Goal: Task Accomplishment & Management: Manage account settings

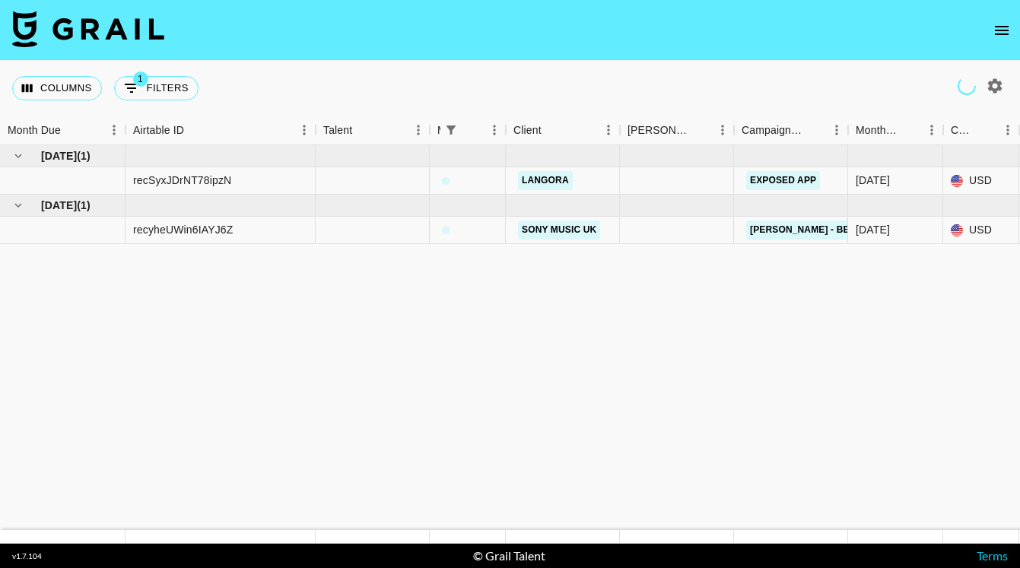
click at [997, 28] on icon "open drawer" at bounding box center [1002, 30] width 18 height 18
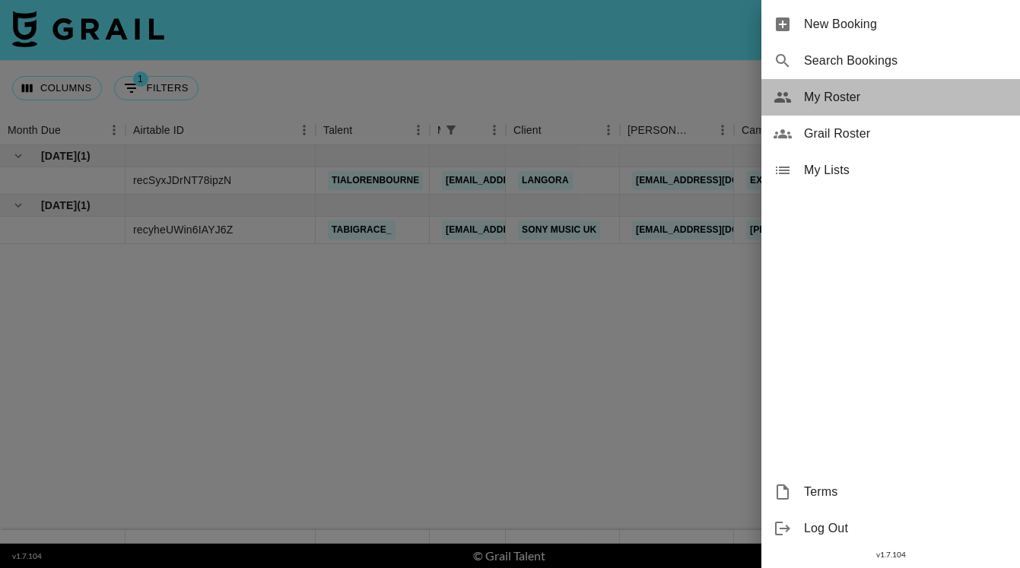
click at [855, 99] on span "My Roster" at bounding box center [906, 97] width 204 height 18
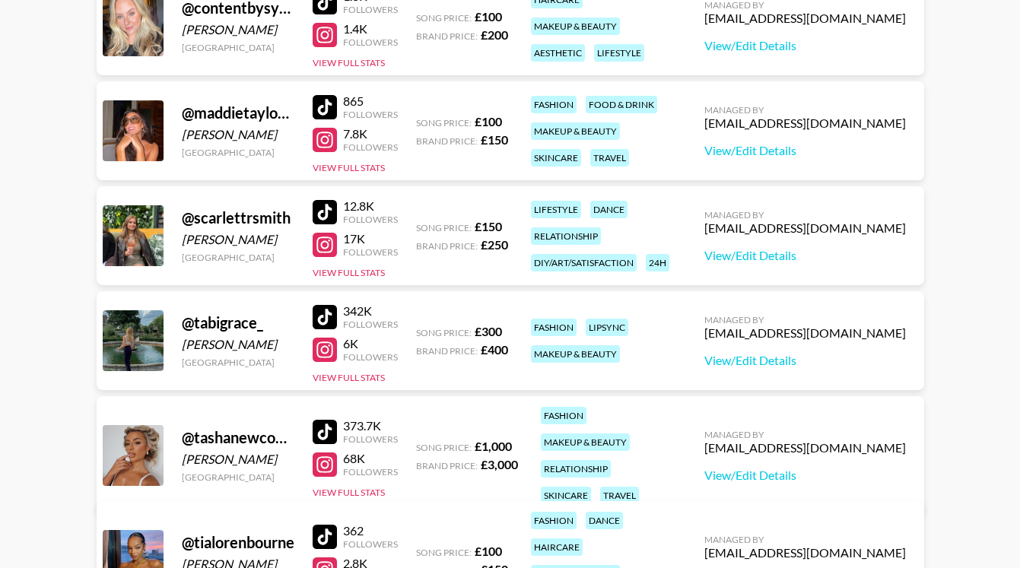
scroll to position [275, 0]
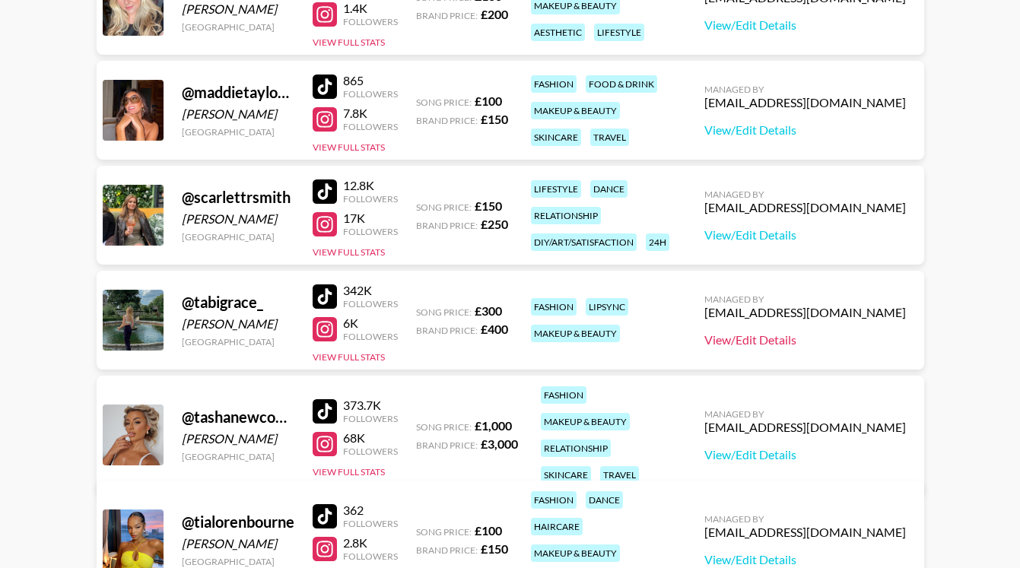
click at [800, 336] on link "View/Edit Details" at bounding box center [805, 339] width 202 height 15
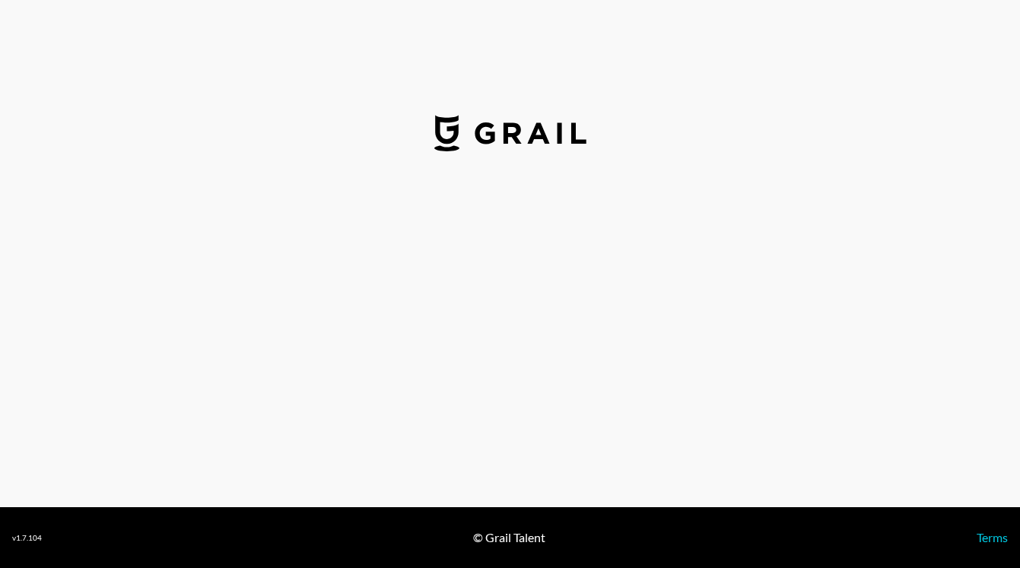
select select "GBP"
